Goal: Transaction & Acquisition: Subscribe to service/newsletter

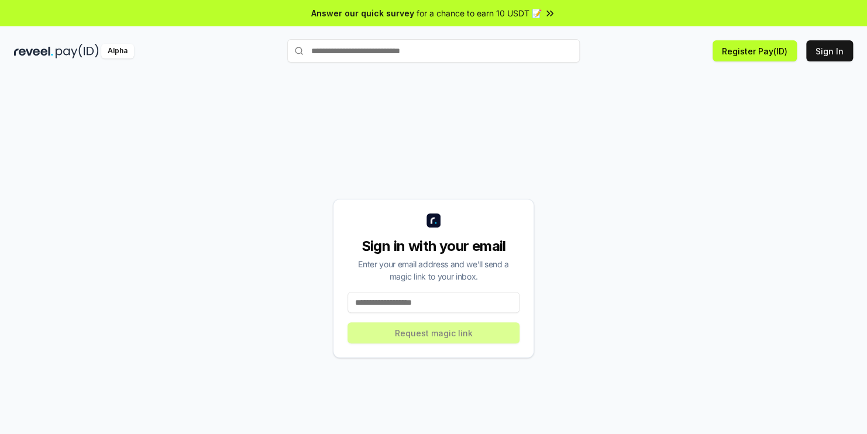
click at [474, 311] on input at bounding box center [433, 302] width 172 height 21
type input "**********"
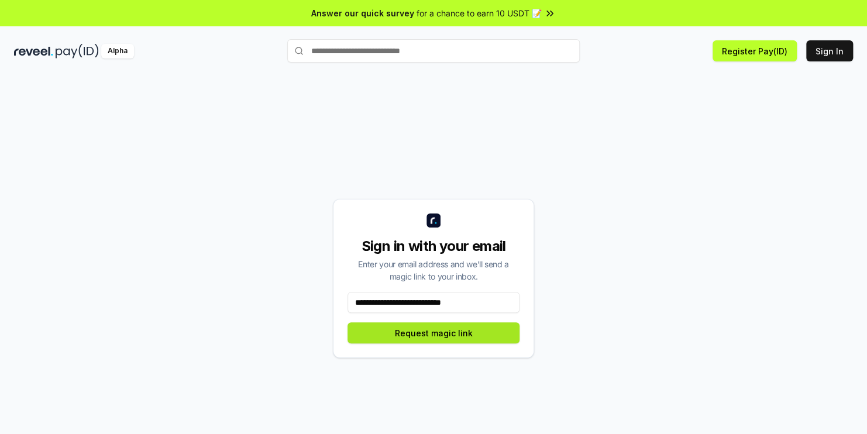
click at [432, 342] on button "Request magic link" at bounding box center [433, 332] width 172 height 21
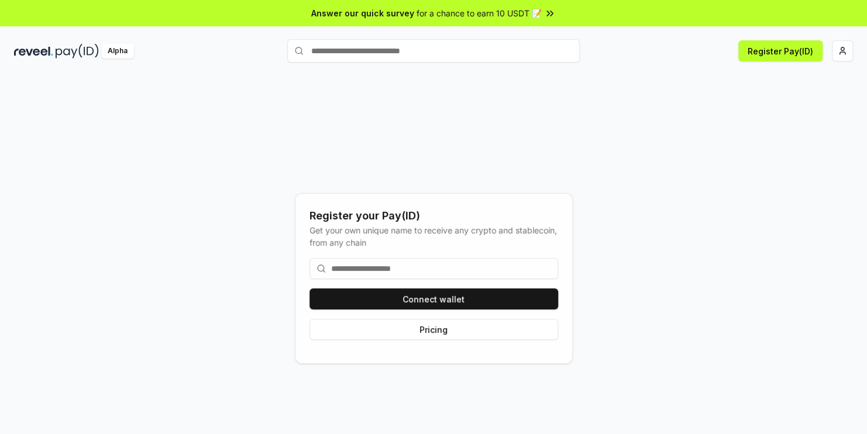
click at [391, 270] on input at bounding box center [433, 268] width 249 height 21
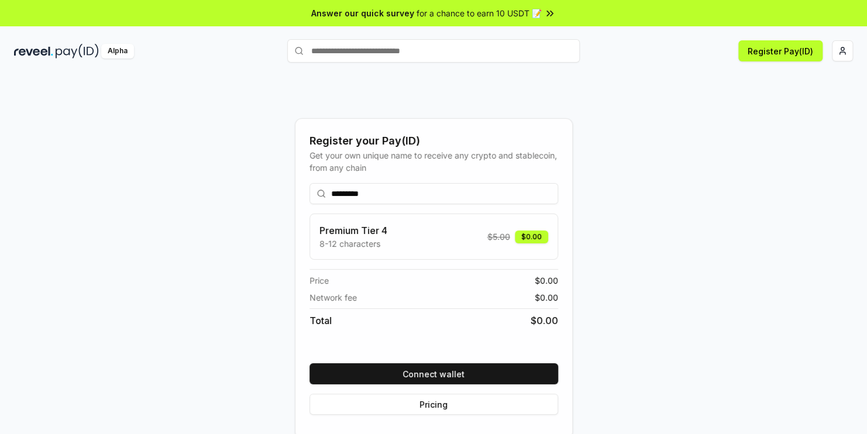
type input "*********"
click at [526, 147] on div "Register your Pay(ID)" at bounding box center [433, 141] width 249 height 16
click at [456, 240] on div "Premium Tier 4 8-12 characters $ 5.00 $0.00" at bounding box center [433, 236] width 229 height 26
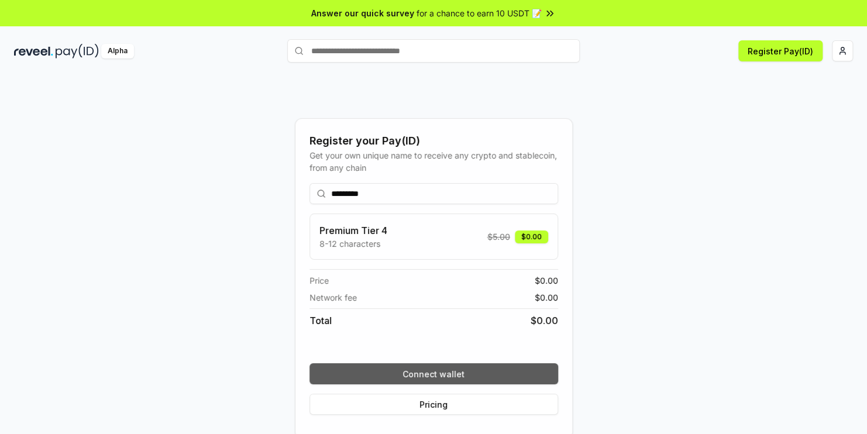
click at [445, 369] on button "Connect wallet" at bounding box center [433, 373] width 249 height 21
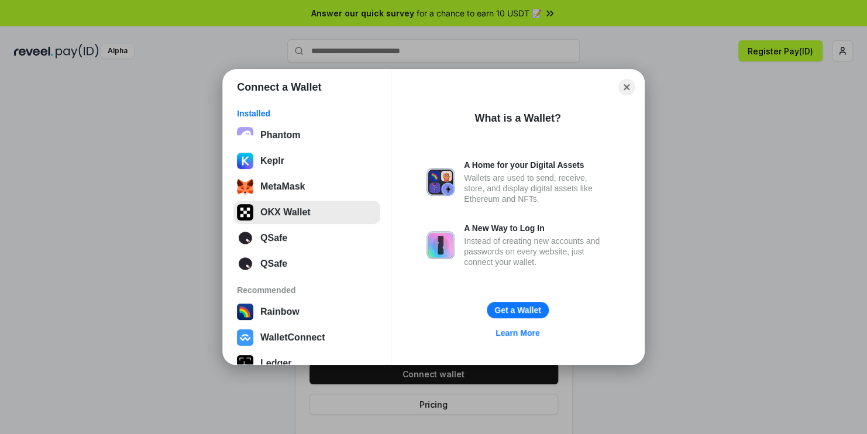
click at [301, 211] on button "OKX Wallet" at bounding box center [306, 212] width 147 height 23
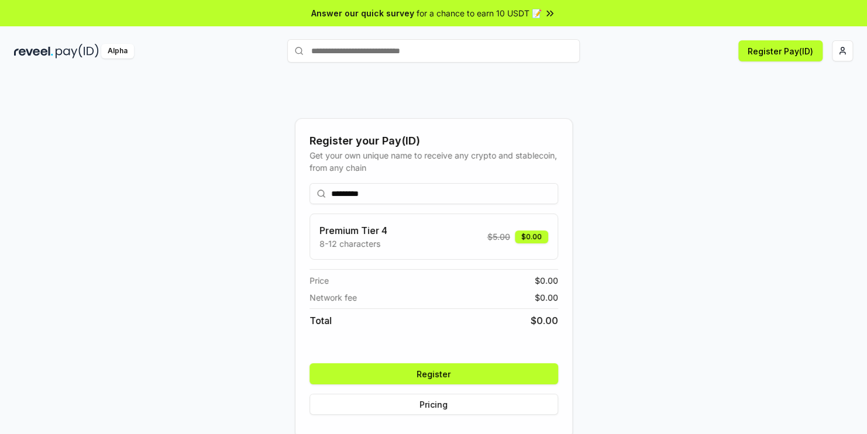
click at [428, 380] on button "Register" at bounding box center [433, 373] width 249 height 21
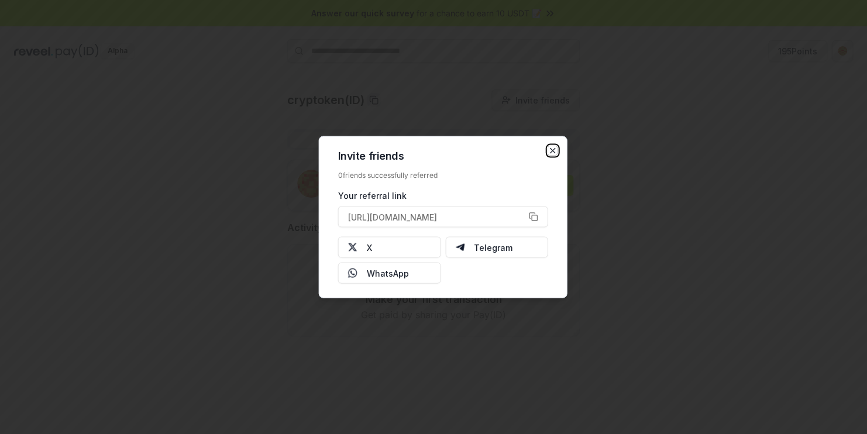
click at [554, 153] on icon "button" at bounding box center [552, 150] width 9 height 9
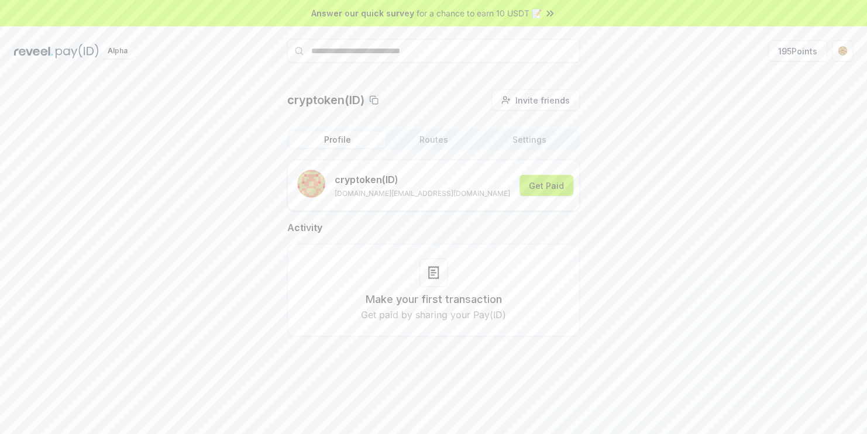
click at [535, 188] on button "Get Paid" at bounding box center [546, 185] width 54 height 21
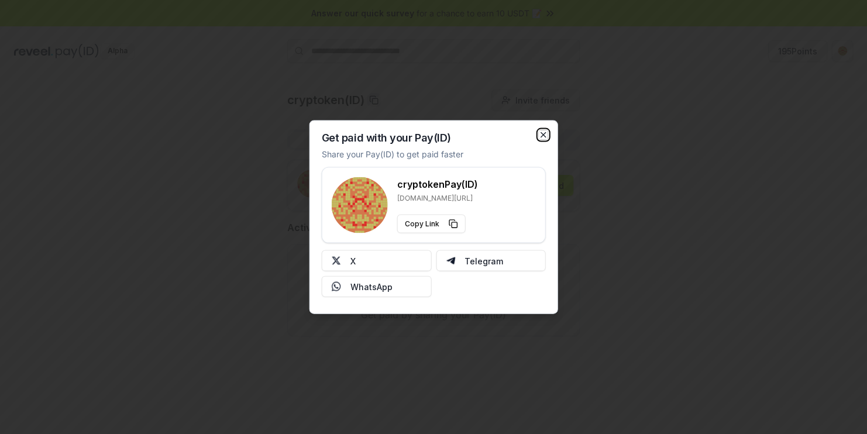
click at [545, 136] on icon "button" at bounding box center [543, 134] width 9 height 9
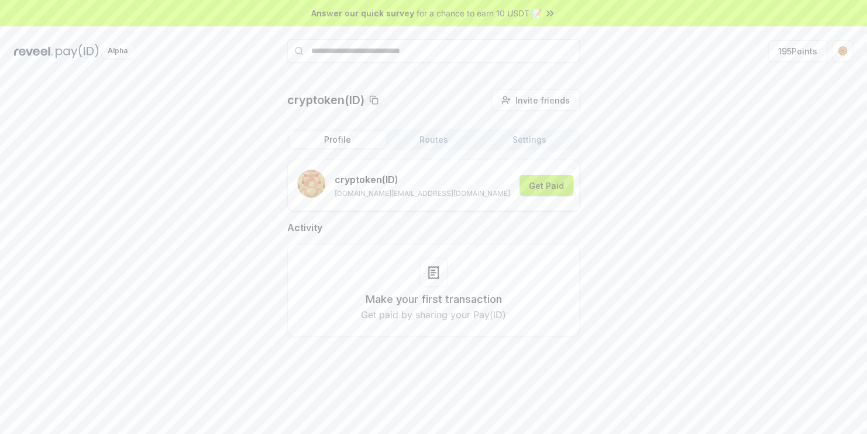
click at [550, 184] on button "Get Paid" at bounding box center [546, 185] width 54 height 21
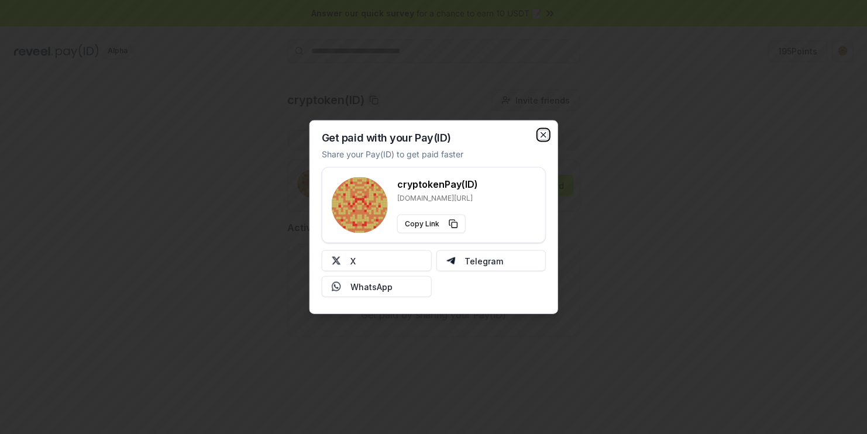
click at [539, 133] on icon "button" at bounding box center [543, 134] width 9 height 9
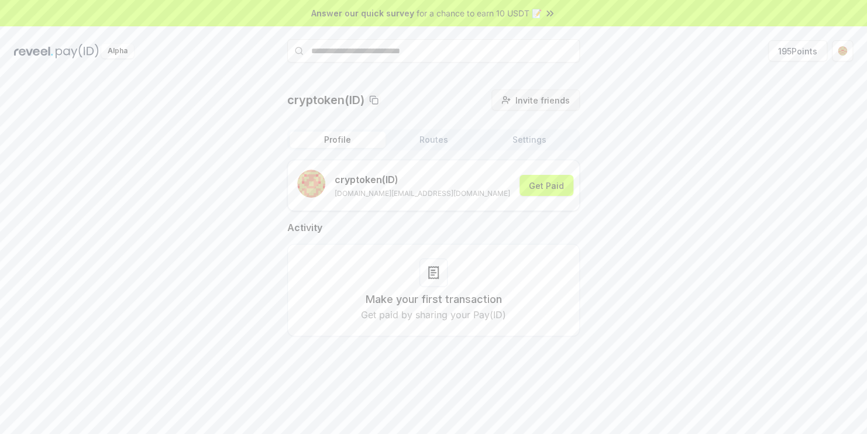
click at [548, 104] on span "Invite friends" at bounding box center [542, 100] width 54 height 12
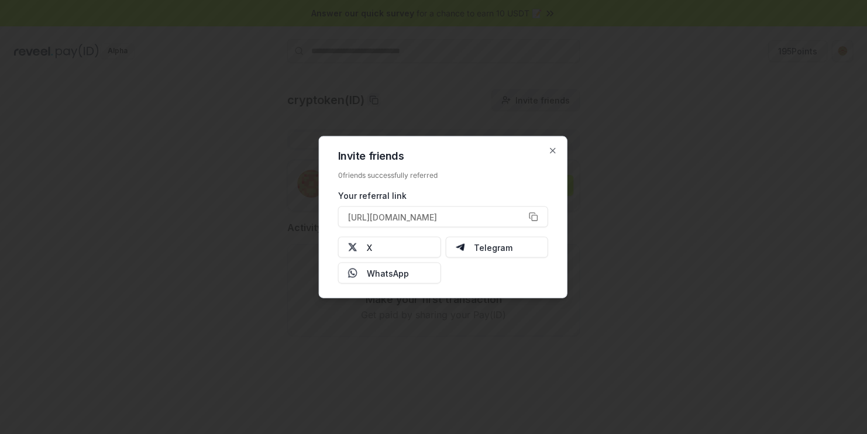
click at [548, 104] on div at bounding box center [433, 217] width 867 height 434
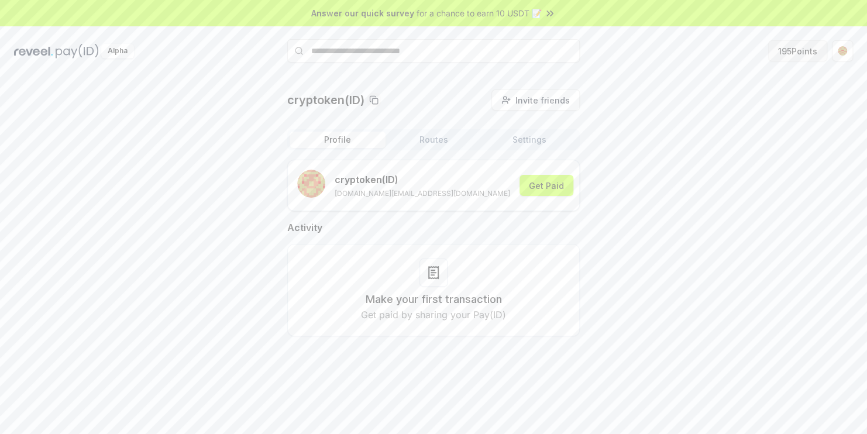
click at [791, 54] on button "195 Points" at bounding box center [797, 50] width 59 height 21
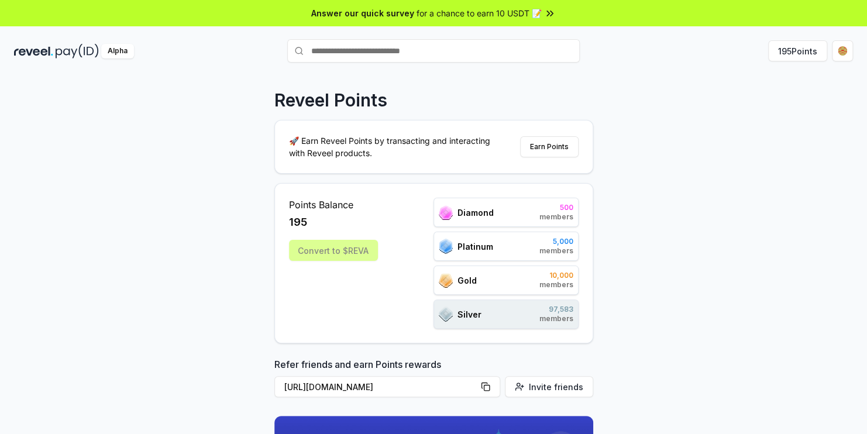
drag, startPoint x: 674, startPoint y: 249, endPoint x: 655, endPoint y: 247, distance: 18.8
click at [672, 249] on div "Reveel Points 🚀 Earn Reveel Points by transacting and interacting with Reveel p…" at bounding box center [433, 266] width 867 height 401
click at [532, 148] on button "Earn Points" at bounding box center [549, 146] width 58 height 21
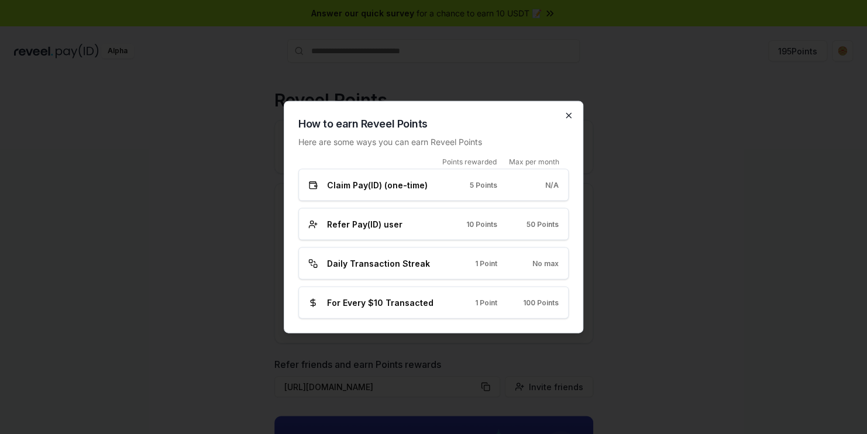
click at [568, 119] on icon "button" at bounding box center [568, 115] width 9 height 9
